Goal: Task Accomplishment & Management: Complete application form

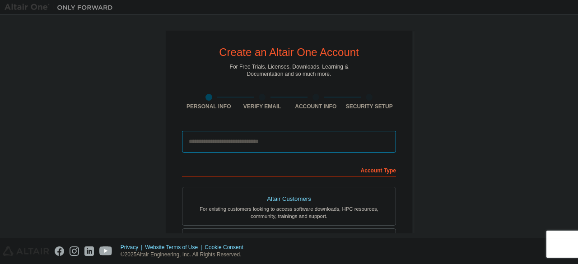
drag, startPoint x: 300, startPoint y: 148, endPoint x: 294, endPoint y: 149, distance: 5.5
click at [297, 148] on input "email" at bounding box center [289, 142] width 214 height 22
type input "**********"
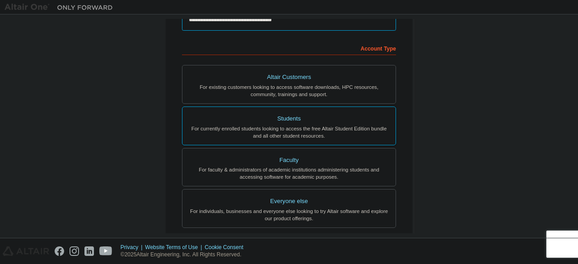
scroll to position [135, 0]
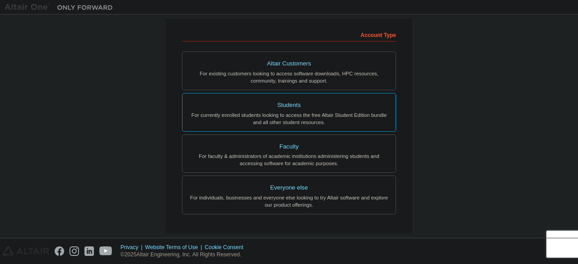
click at [292, 125] on label "Students For currently enrolled students looking to access the free Altair Stud…" at bounding box center [289, 112] width 214 height 39
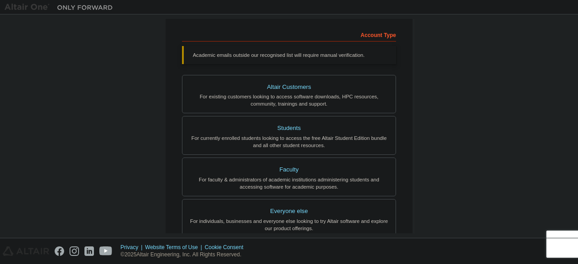
scroll to position [284, 0]
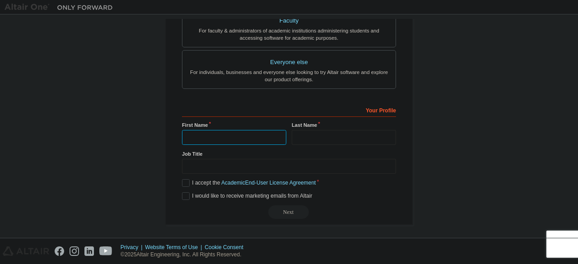
click at [228, 137] on input "text" at bounding box center [234, 137] width 104 height 15
type input "******"
click at [339, 138] on input "text" at bounding box center [344, 137] width 104 height 15
type input "*********"
click at [283, 166] on input "text" at bounding box center [289, 166] width 214 height 15
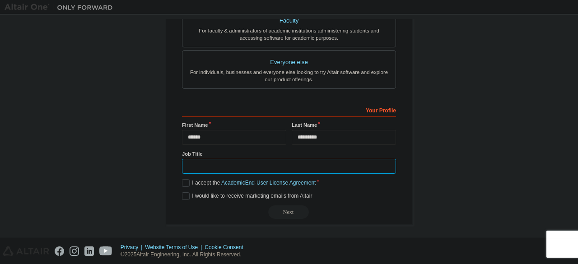
type input "*"
click at [183, 192] on label "I would like to receive marketing emails from Altair" at bounding box center [247, 196] width 130 height 8
click at [182, 181] on label "I accept the Academic End-User License Agreement" at bounding box center [249, 183] width 134 height 8
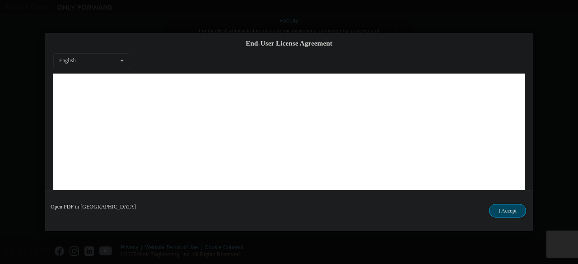
scroll to position [37, 0]
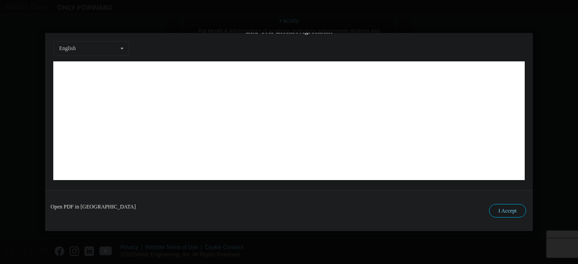
click at [516, 212] on button "I Accept" at bounding box center [507, 211] width 37 height 14
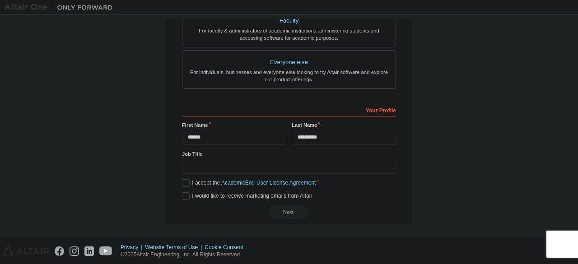
scroll to position [239, 0]
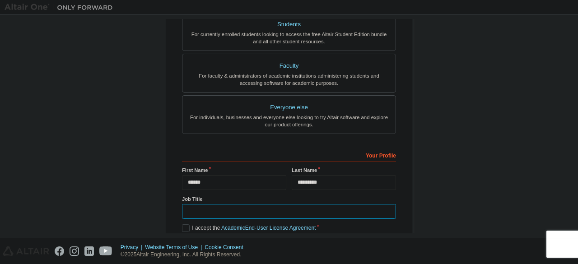
click at [301, 213] on input "text" at bounding box center [289, 211] width 214 height 15
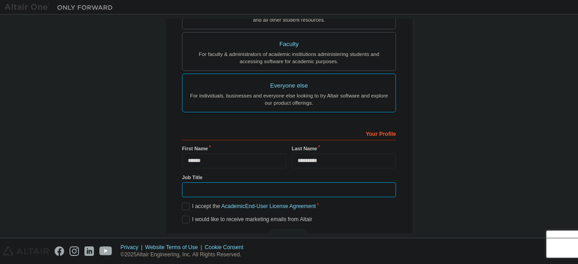
scroll to position [284, 0]
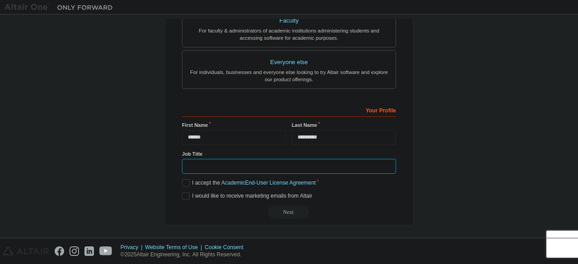
click at [369, 163] on input "text" at bounding box center [289, 166] width 214 height 15
type input "***"
click at [290, 208] on div "Next" at bounding box center [289, 212] width 214 height 14
click at [285, 208] on div "Next" at bounding box center [289, 212] width 214 height 14
click at [286, 213] on div "Next" at bounding box center [289, 212] width 214 height 14
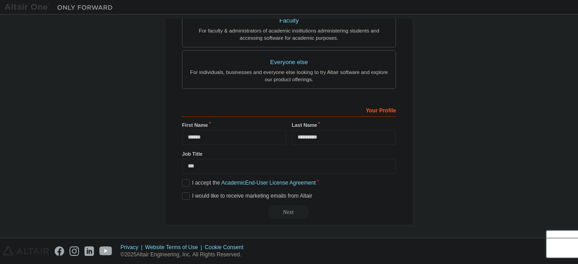
click at [285, 212] on div "Next" at bounding box center [289, 212] width 214 height 14
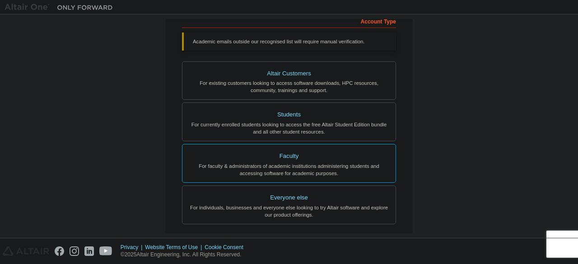
scroll to position [104, 0]
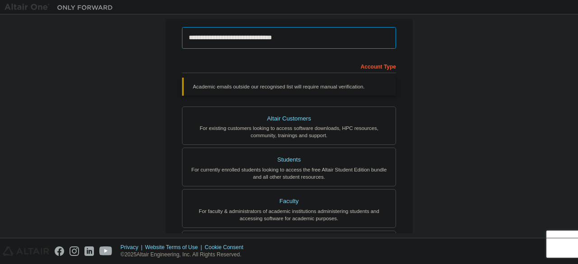
drag, startPoint x: 335, startPoint y: 39, endPoint x: 337, endPoint y: 63, distance: 24.5
click at [335, 39] on input "**********" at bounding box center [289, 38] width 214 height 22
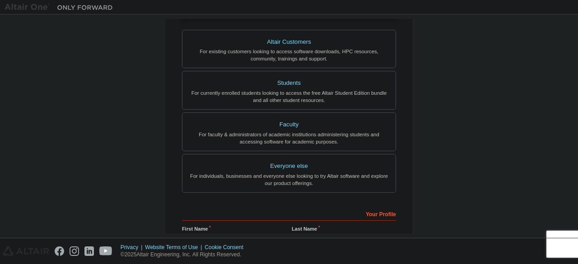
scroll to position [284, 0]
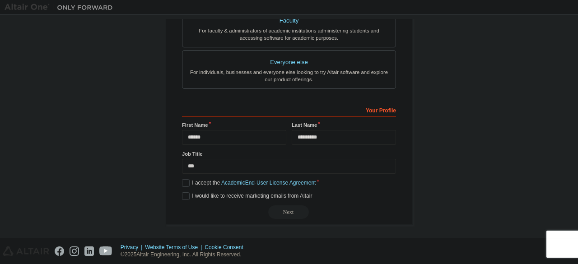
click at [291, 208] on div "Next" at bounding box center [289, 212] width 214 height 14
click at [289, 208] on div "Next" at bounding box center [289, 212] width 214 height 14
click at [182, 192] on label "I would like to receive marketing emails from Altair" at bounding box center [247, 196] width 130 height 8
click at [275, 208] on div "Next" at bounding box center [289, 212] width 214 height 14
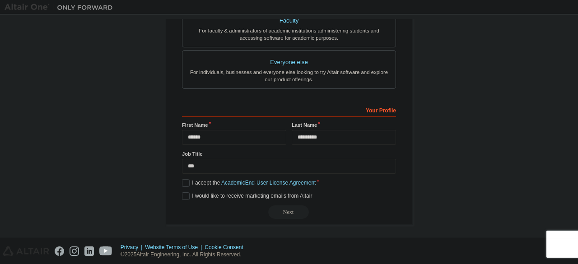
click at [275, 208] on div "Next" at bounding box center [289, 212] width 214 height 14
click at [277, 205] on div "Next" at bounding box center [289, 212] width 214 height 14
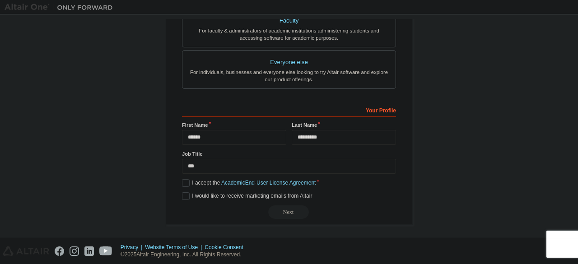
click at [277, 205] on div "Next" at bounding box center [289, 212] width 214 height 14
click at [281, 209] on div "Next" at bounding box center [289, 212] width 214 height 14
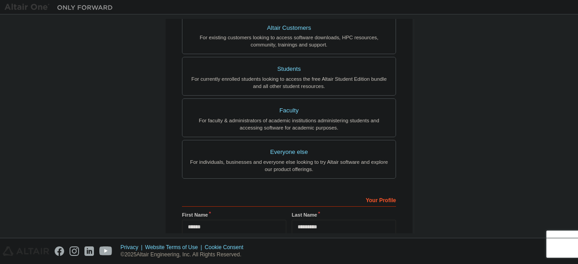
scroll to position [194, 0]
click at [338, 122] on div "For faculty & administrators of academic institutions administering students an…" at bounding box center [289, 124] width 202 height 14
click at [333, 84] on div "For currently enrolled students looking to access the free Altair Student Editi…" at bounding box center [289, 83] width 202 height 14
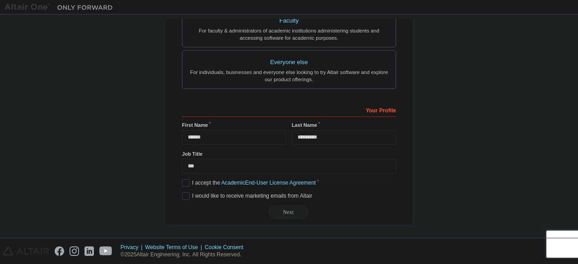
click at [296, 210] on div "Next" at bounding box center [289, 212] width 214 height 14
click at [286, 180] on link "Academic End-User License Agreement" at bounding box center [268, 183] width 94 height 6
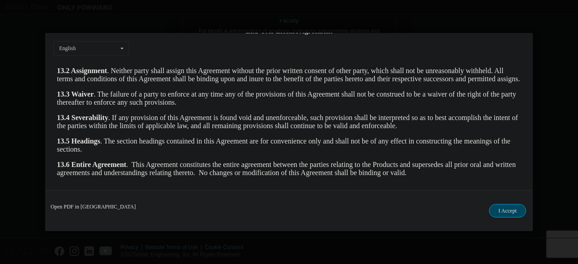
scroll to position [1517, 0]
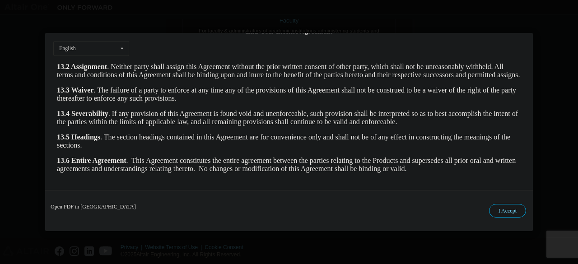
click at [509, 209] on button "I Accept" at bounding box center [507, 211] width 37 height 14
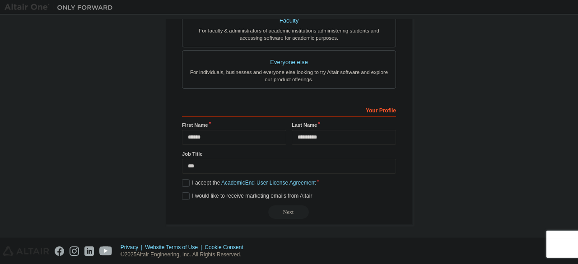
click at [275, 206] on div "Next" at bounding box center [289, 212] width 214 height 14
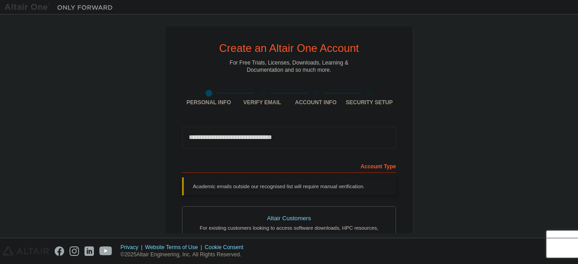
scroll to position [0, 0]
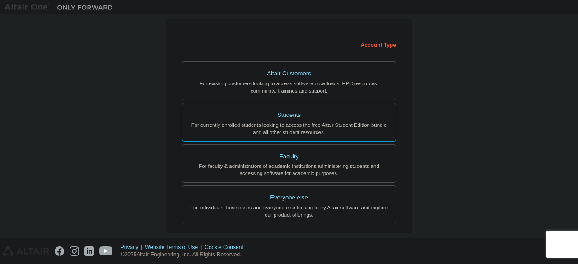
scroll to position [35, 0]
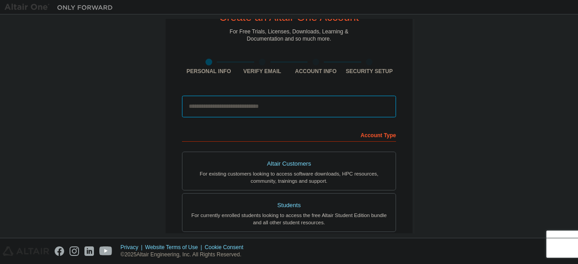
click at [244, 105] on input "email" at bounding box center [289, 107] width 214 height 22
type input "**********"
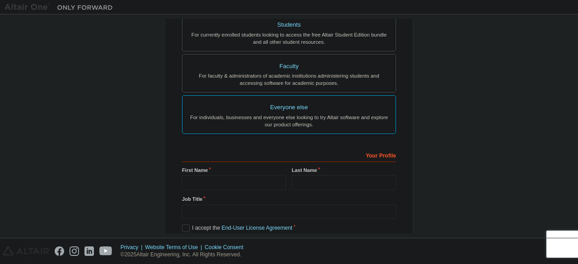
scroll to position [126, 0]
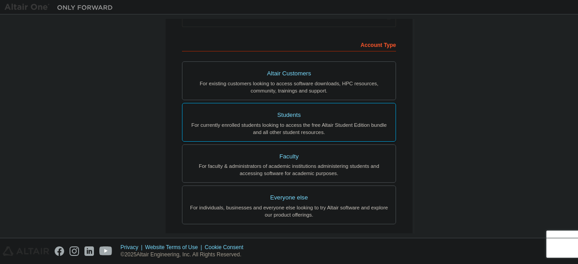
click at [236, 114] on div "Students" at bounding box center [289, 115] width 202 height 13
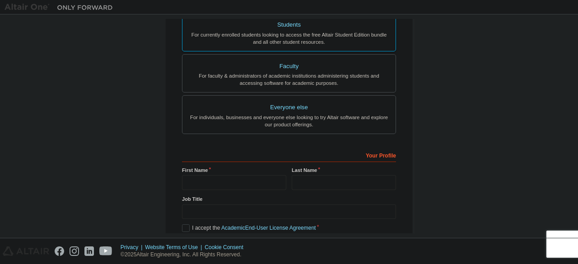
scroll to position [261, 0]
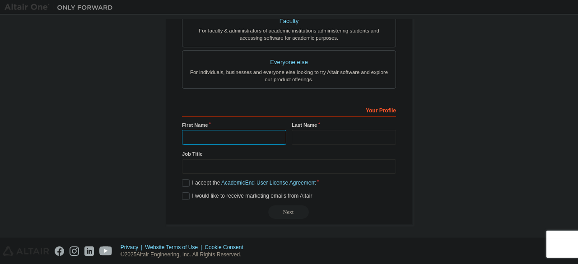
drag, startPoint x: 232, startPoint y: 133, endPoint x: 236, endPoint y: 136, distance: 4.9
click at [232, 133] on input "text" at bounding box center [234, 137] width 104 height 15
type input "******"
click at [296, 137] on input "text" at bounding box center [344, 137] width 104 height 15
type input "*********"
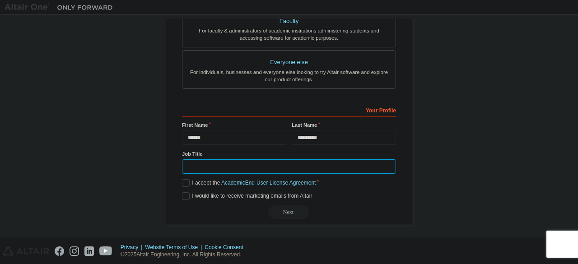
click at [240, 170] on input "text" at bounding box center [289, 166] width 214 height 15
type input "***"
click at [183, 179] on label "I accept the Academic End-User License Agreement" at bounding box center [249, 183] width 134 height 8
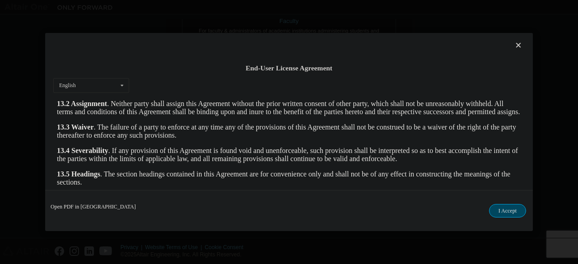
scroll to position [37, 0]
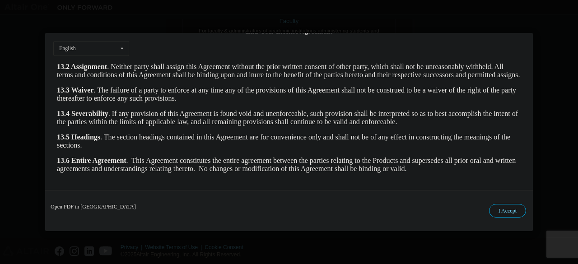
click at [505, 214] on button "I Accept" at bounding box center [507, 211] width 37 height 14
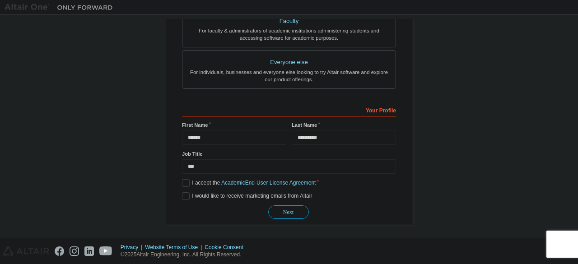
click at [295, 212] on button "Next" at bounding box center [288, 212] width 41 height 14
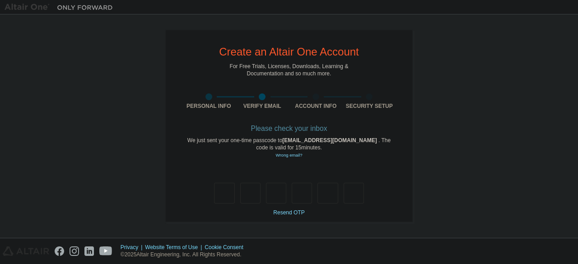
scroll to position [0, 0]
type input "*"
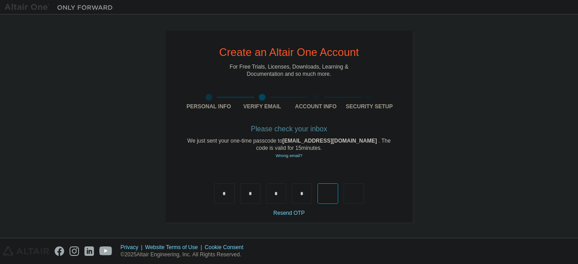
type input "*"
